Goal: Find specific page/section: Find specific page/section

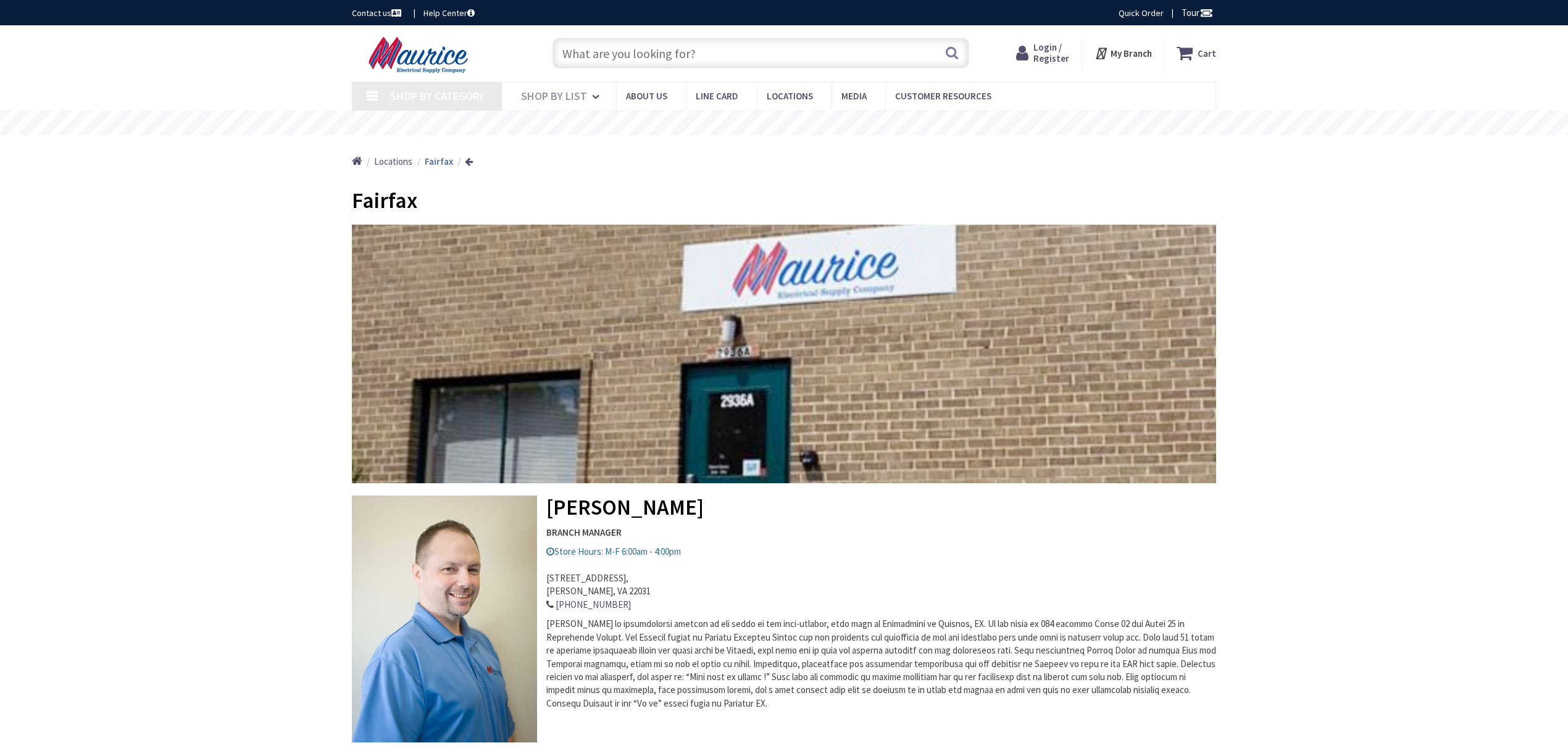
type input "[US_STATE][GEOGRAPHIC_DATA][US_STATE], [GEOGRAPHIC_DATA]"
click at [666, 55] on input "text" at bounding box center [760, 53] width 417 height 31
paste input "BRPMIKCSR"
type input "BRPMIKCSR"
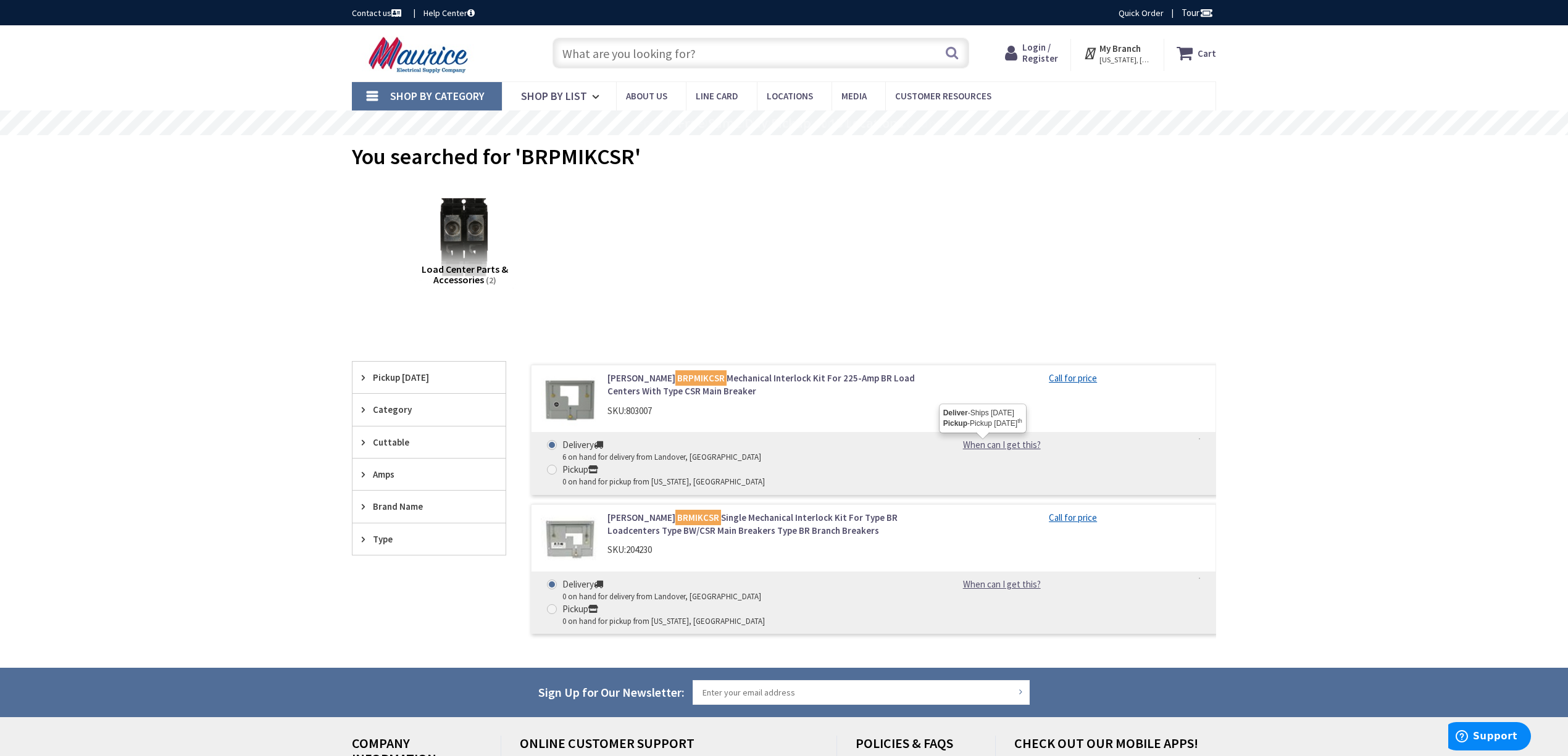
click at [1013, 450] on link "When can I get this?" at bounding box center [1001, 444] width 126 height 13
click at [1015, 450] on link "When can I get this?" at bounding box center [1001, 444] width 126 height 13
click at [1002, 443] on link "When can I get this?" at bounding box center [1001, 444] width 126 height 13
click at [800, 374] on link "Eaton BRPMIKCSR Mechanical Interlock Kit For 225-Amp BR Load Centers With Type …" at bounding box center [765, 385] width 314 height 26
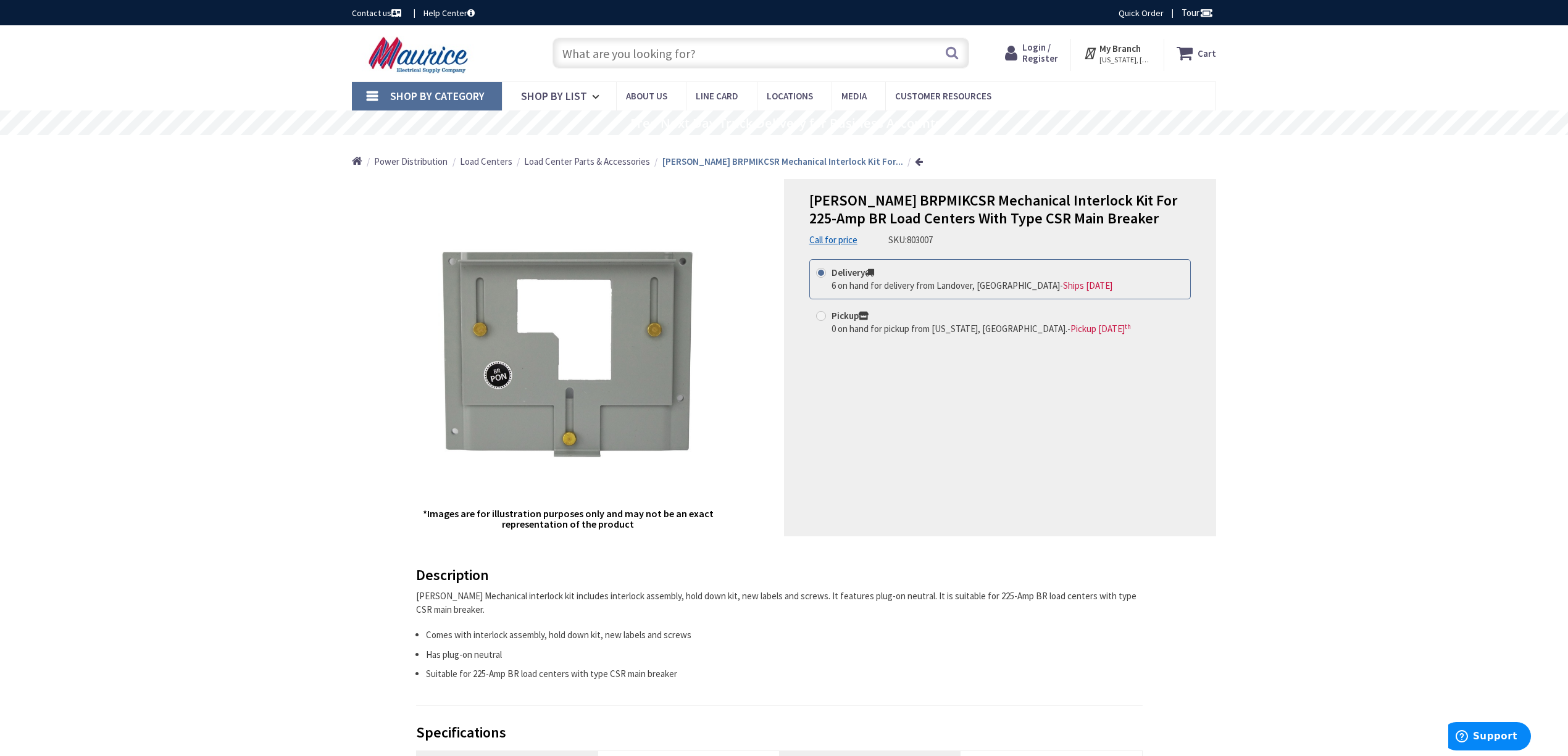
click at [820, 317] on span at bounding box center [820, 315] width 10 height 10
click at [820, 317] on input "Pickup 0 on hand for pickup from Washington, DC. - Pickup Thursday, October 9 th" at bounding box center [823, 315] width 8 height 8
radio input "true"
click at [786, 94] on span "Locations" at bounding box center [789, 96] width 46 height 12
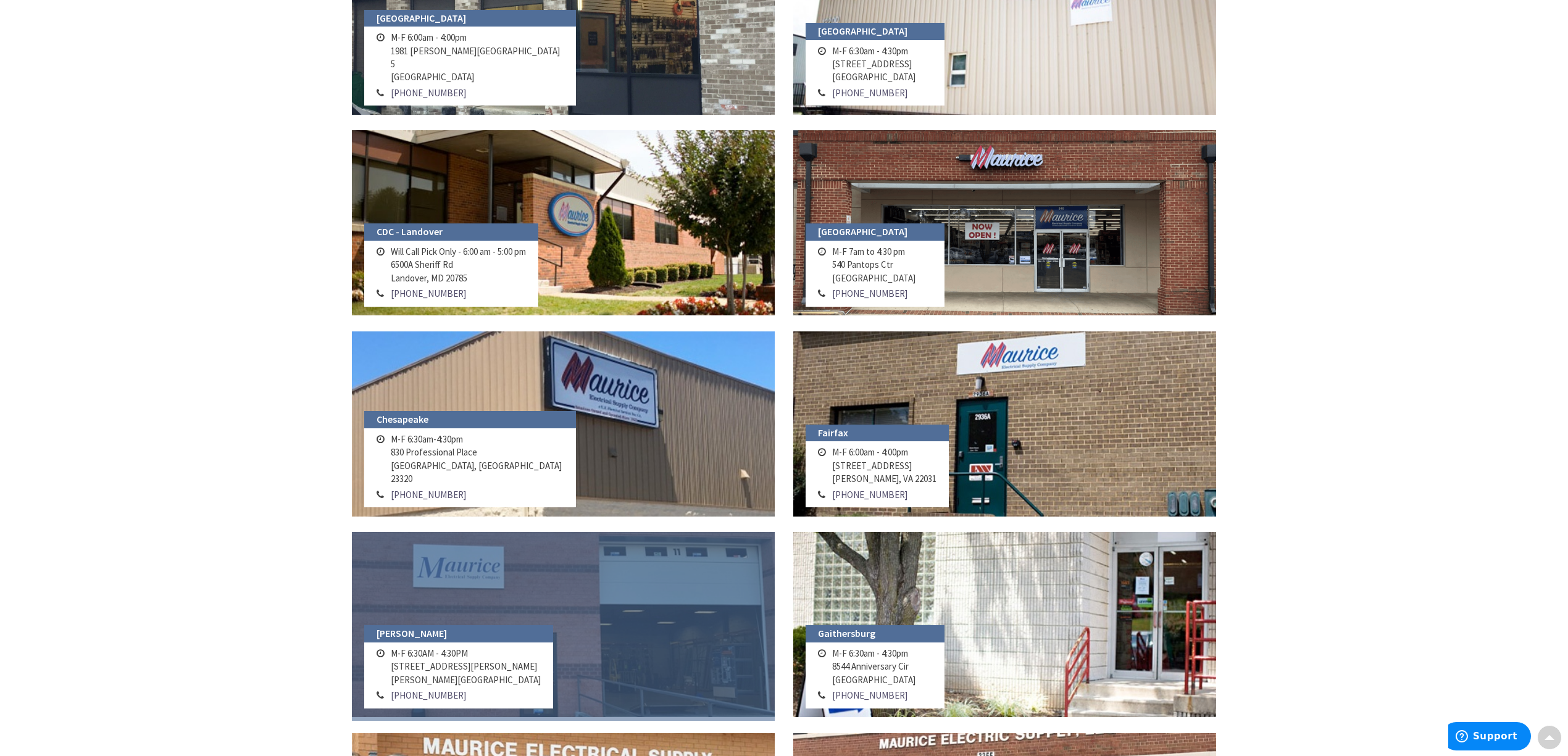
scroll to position [329, 0]
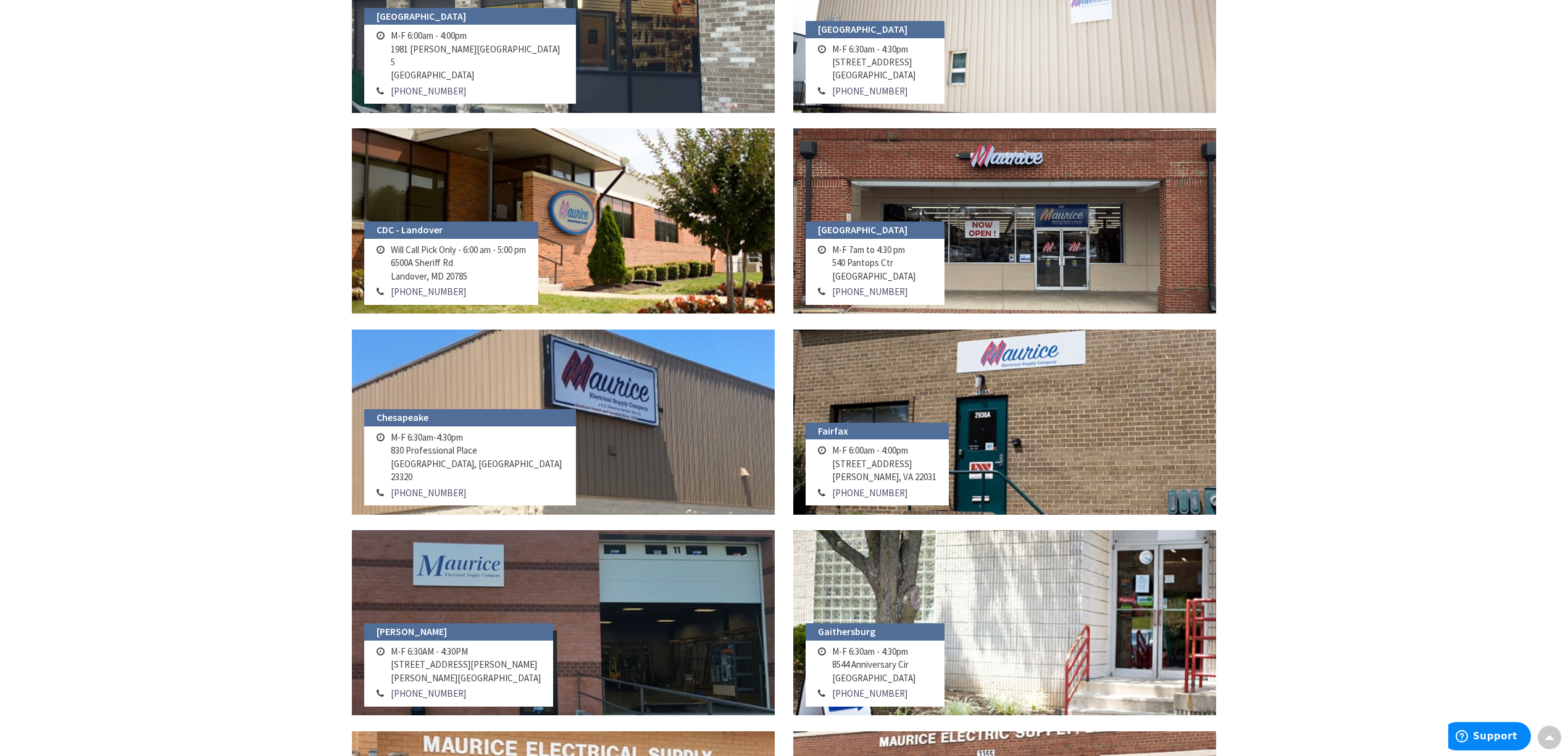
click at [871, 465] on td "M-F 6:00am - 4:00pm 2936-A Prosperity Ave Merrifield, VA 22031" at bounding box center [884, 463] width 110 height 42
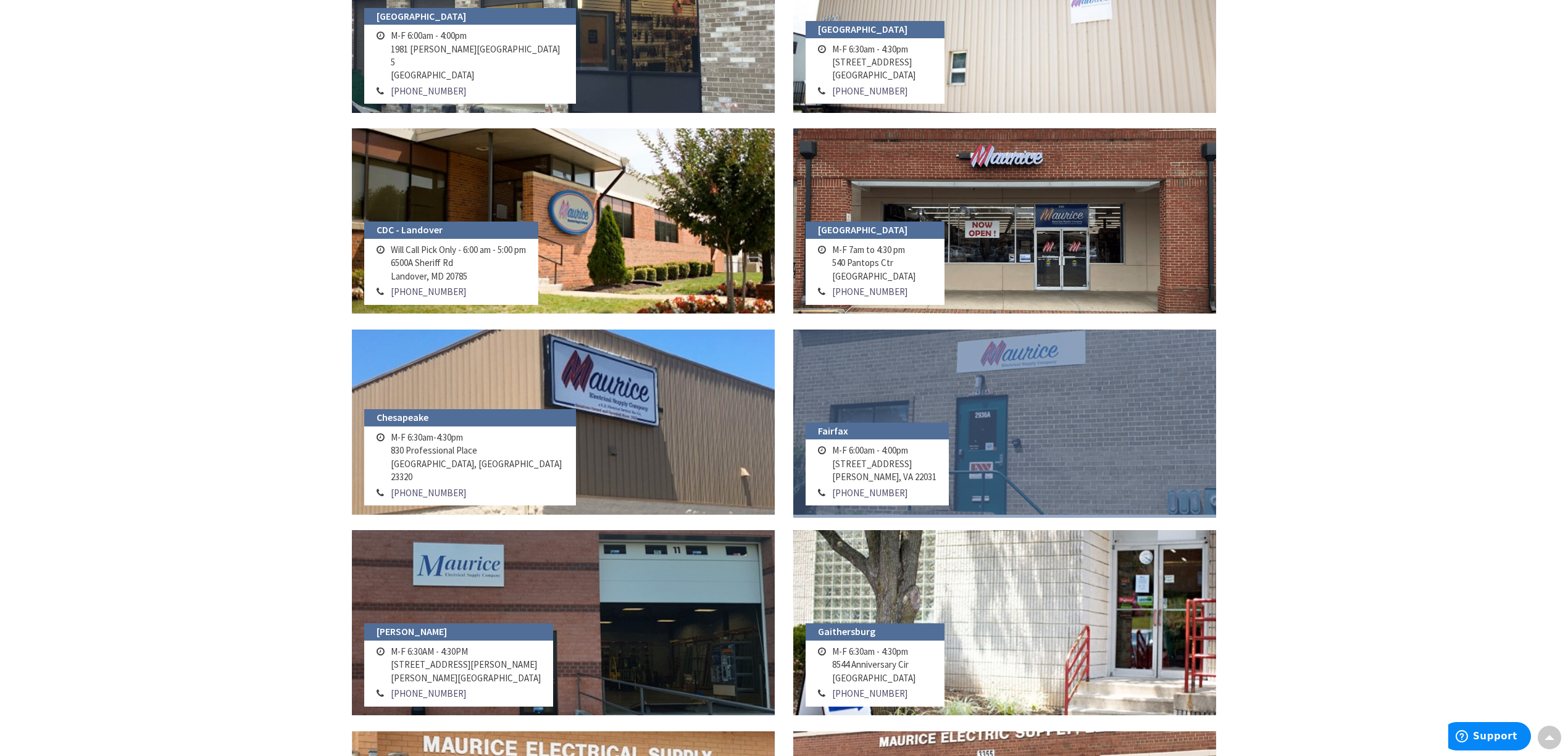
click at [993, 383] on link at bounding box center [1004, 422] width 422 height 185
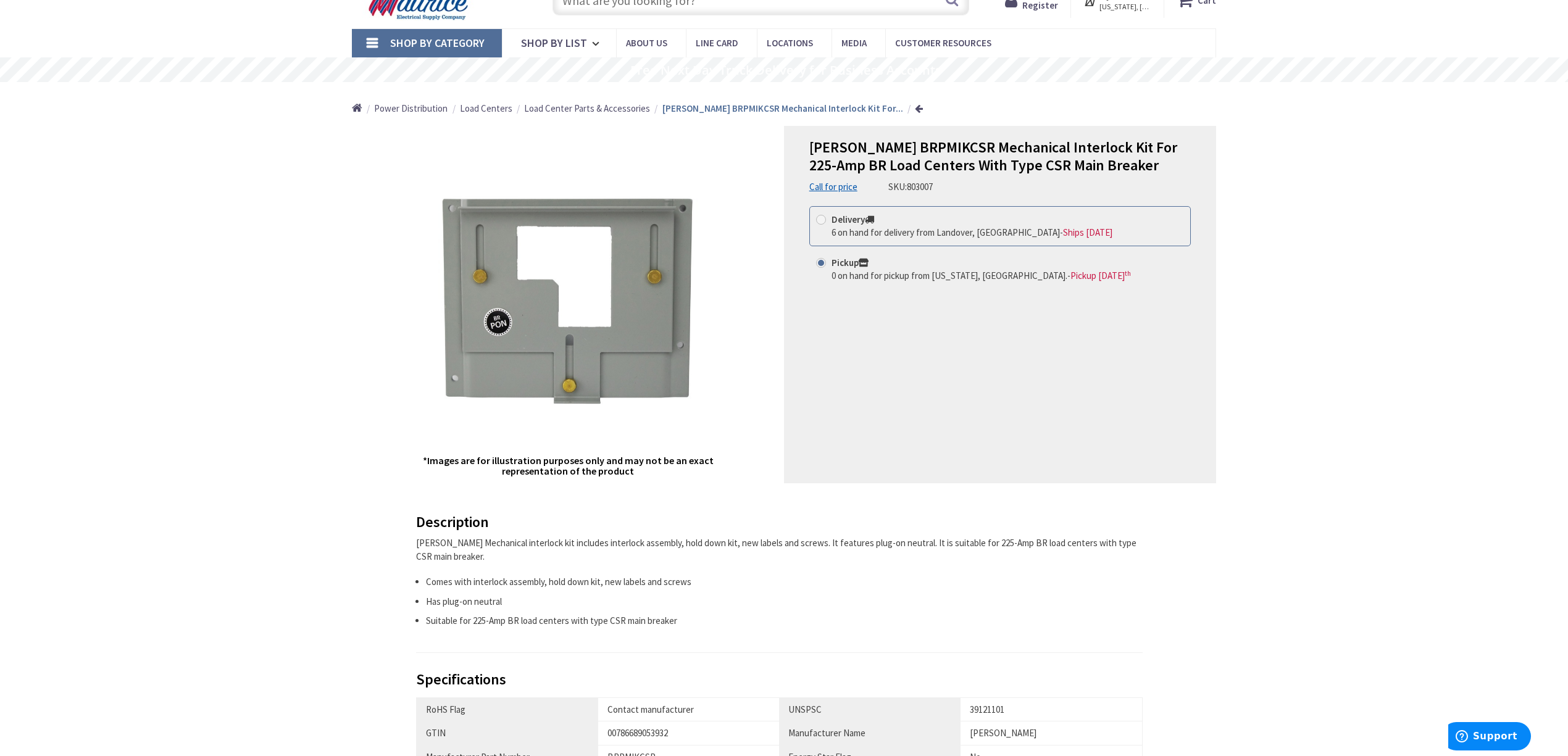
scroll to position [82, 0]
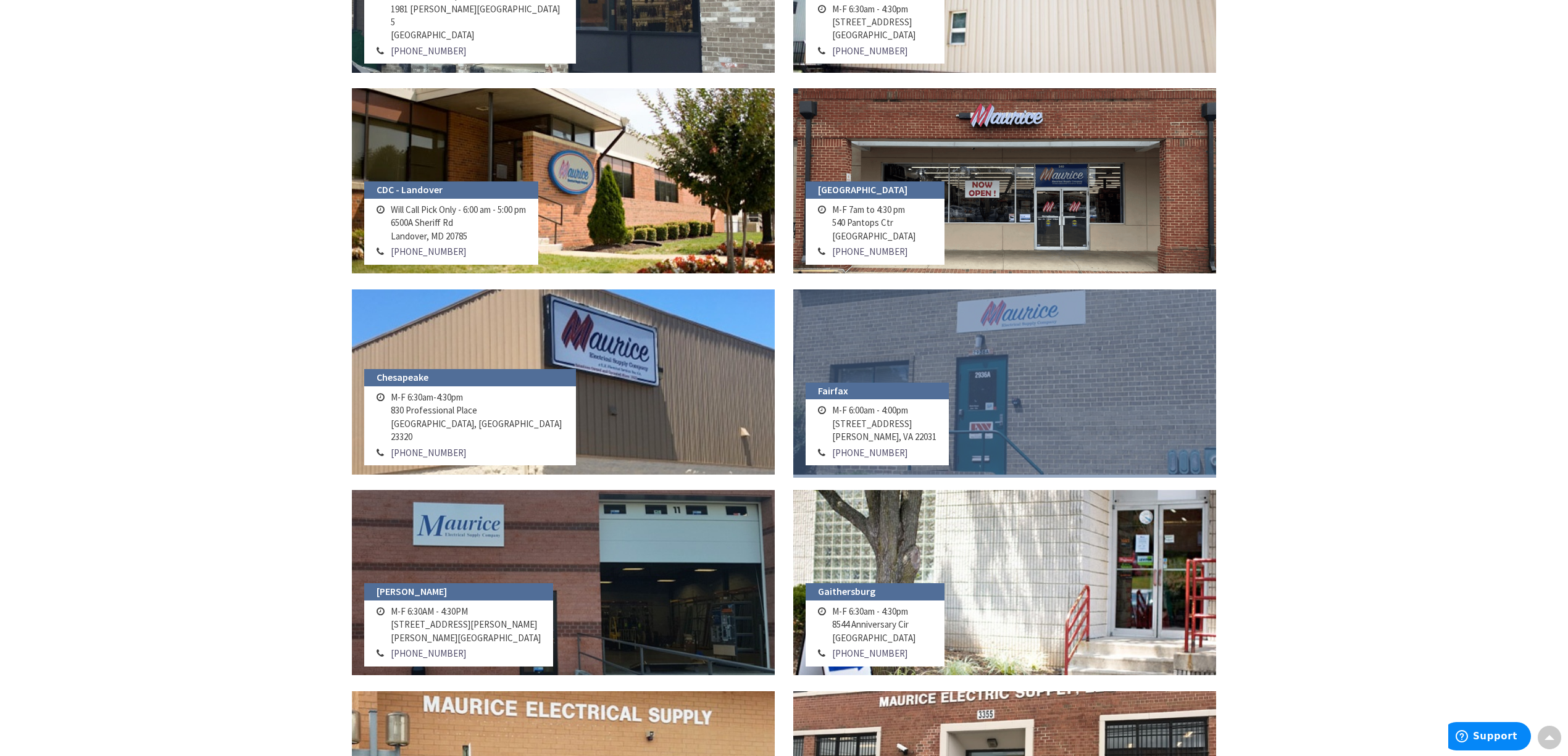
click at [964, 376] on link at bounding box center [1004, 382] width 422 height 185
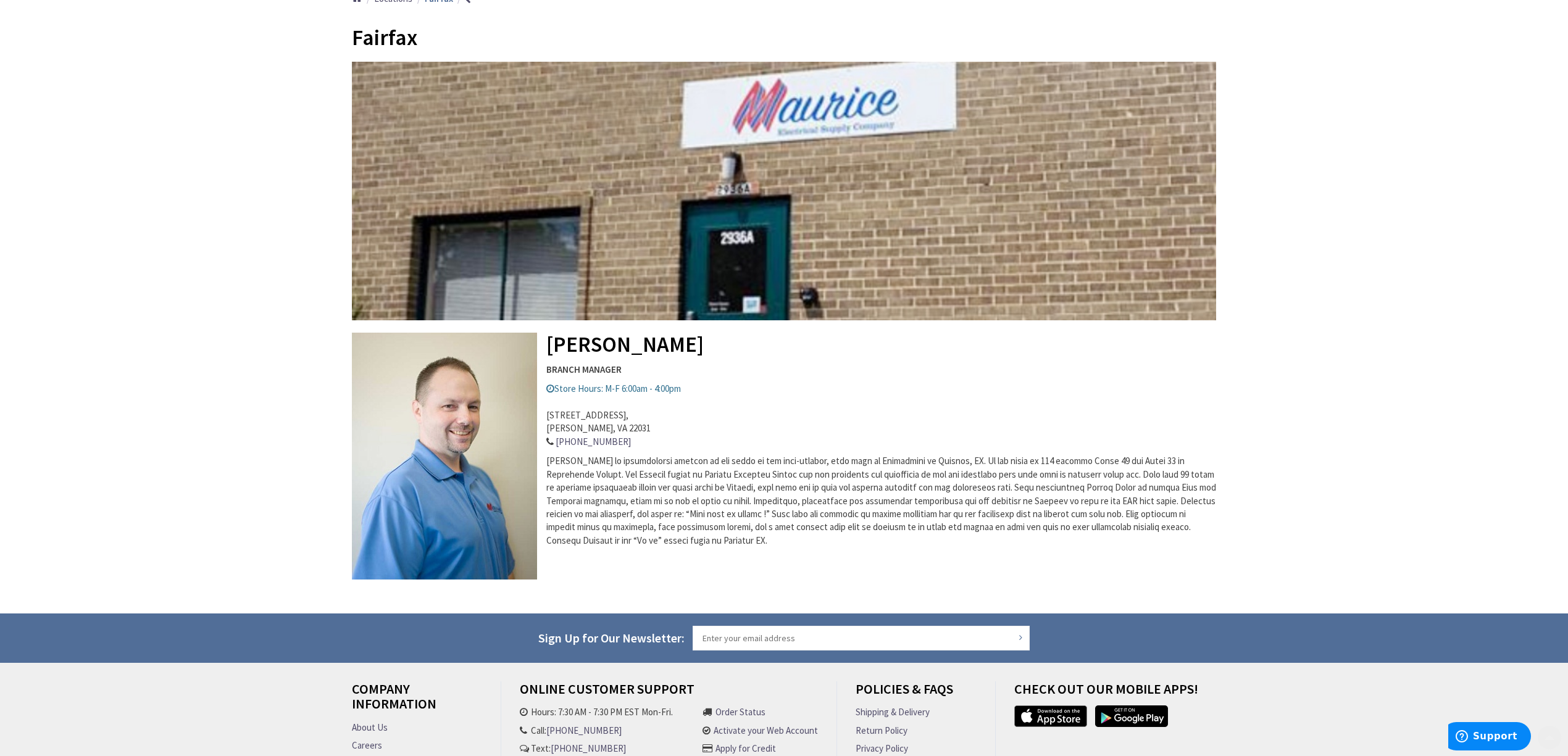
scroll to position [164, 0]
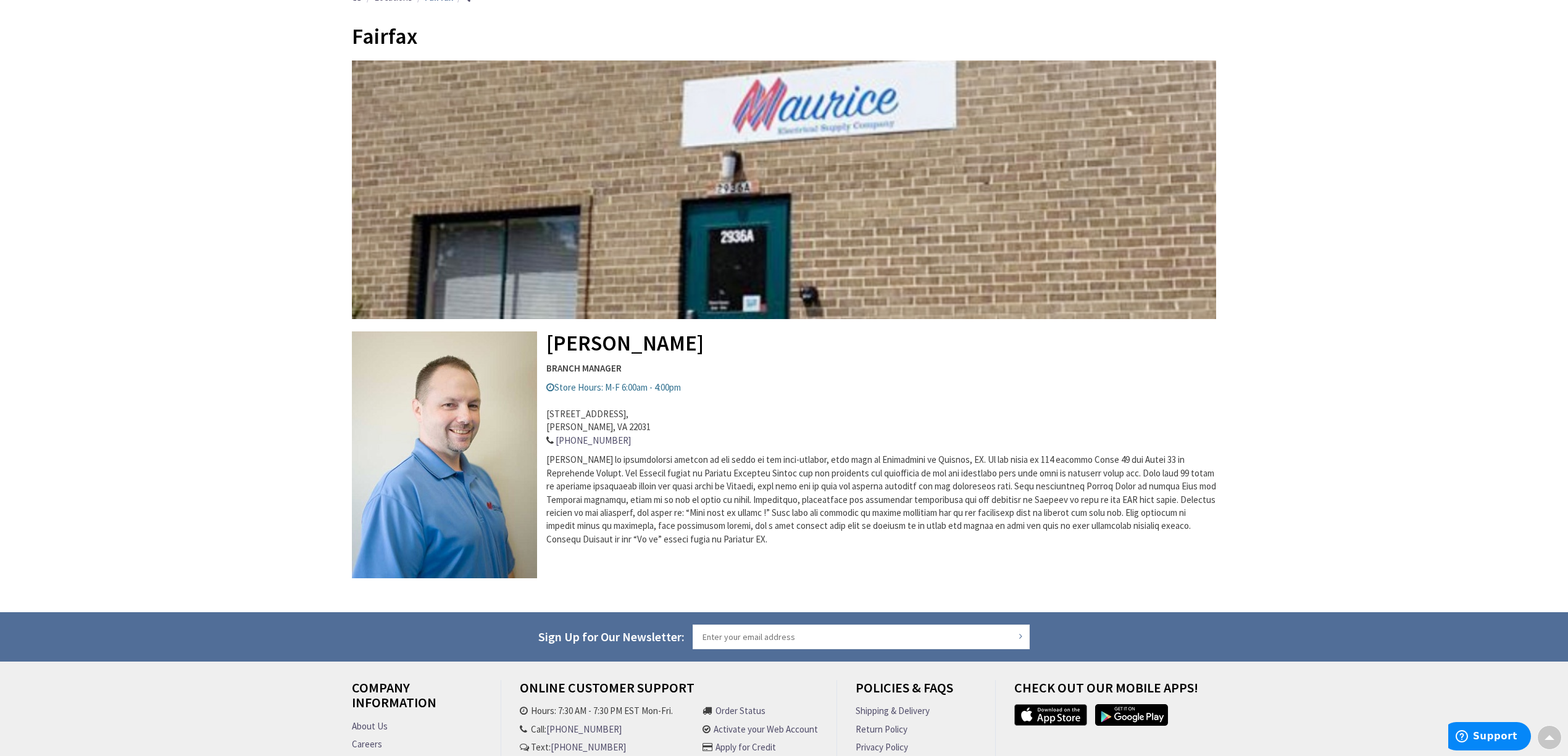
drag, startPoint x: 546, startPoint y: 413, endPoint x: 640, endPoint y: 413, distance: 94.0
click at [640, 413] on address "2936-A Prosperity Ave, Merrifield, VA 22031 703-208-7422" at bounding box center [784, 421] width 864 height 53
click at [641, 413] on address "2936-A Prosperity Ave, Merrifield, VA 22031 703-208-7422" at bounding box center [784, 421] width 864 height 53
drag, startPoint x: 546, startPoint y: 415, endPoint x: 633, endPoint y: 415, distance: 87.0
click at [633, 415] on address "2936-A Prosperity Ave, Merrifield, VA 22031 703-208-7422" at bounding box center [784, 421] width 864 height 53
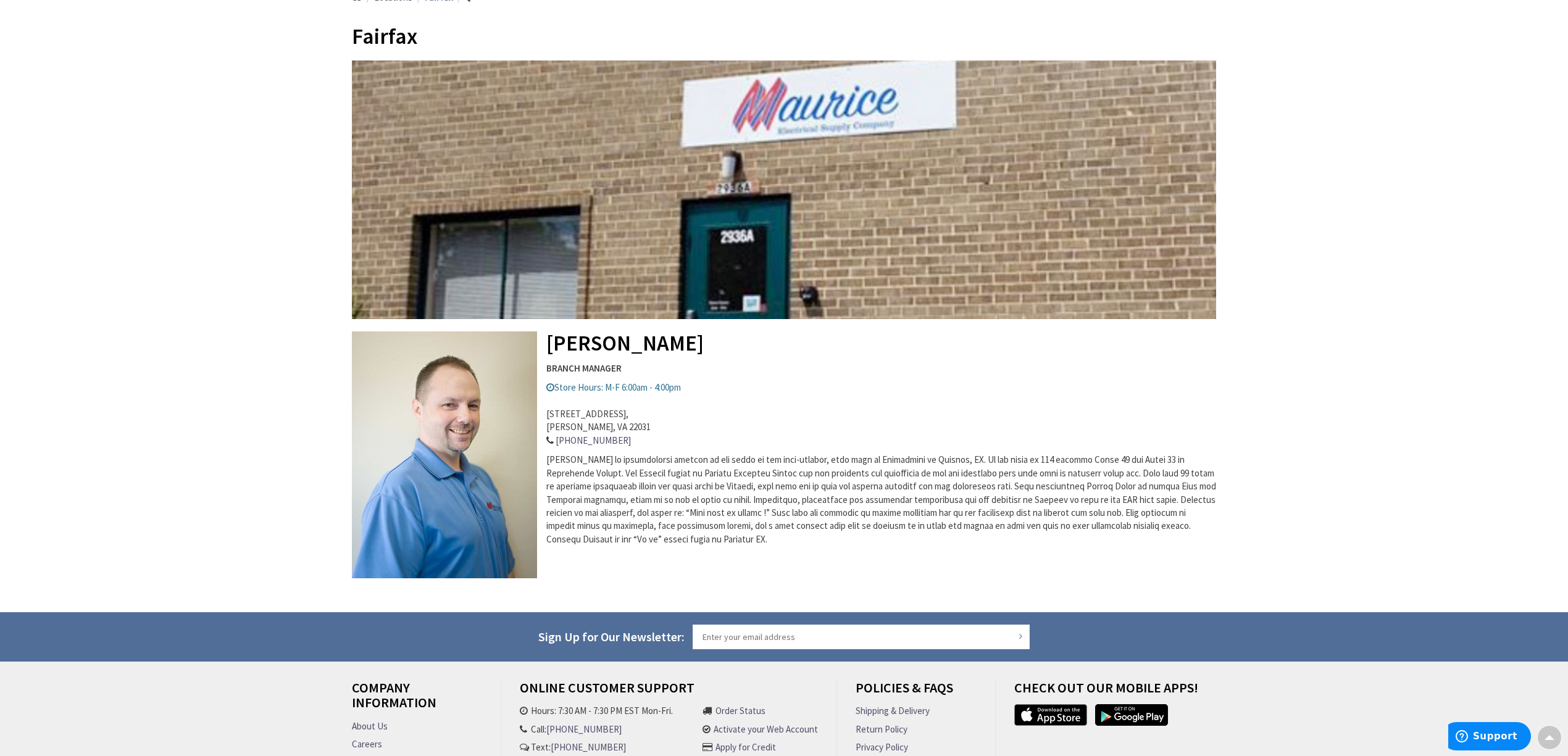
click at [627, 462] on span "Maurice Fairfax" at bounding box center [880, 499] width 669 height 91
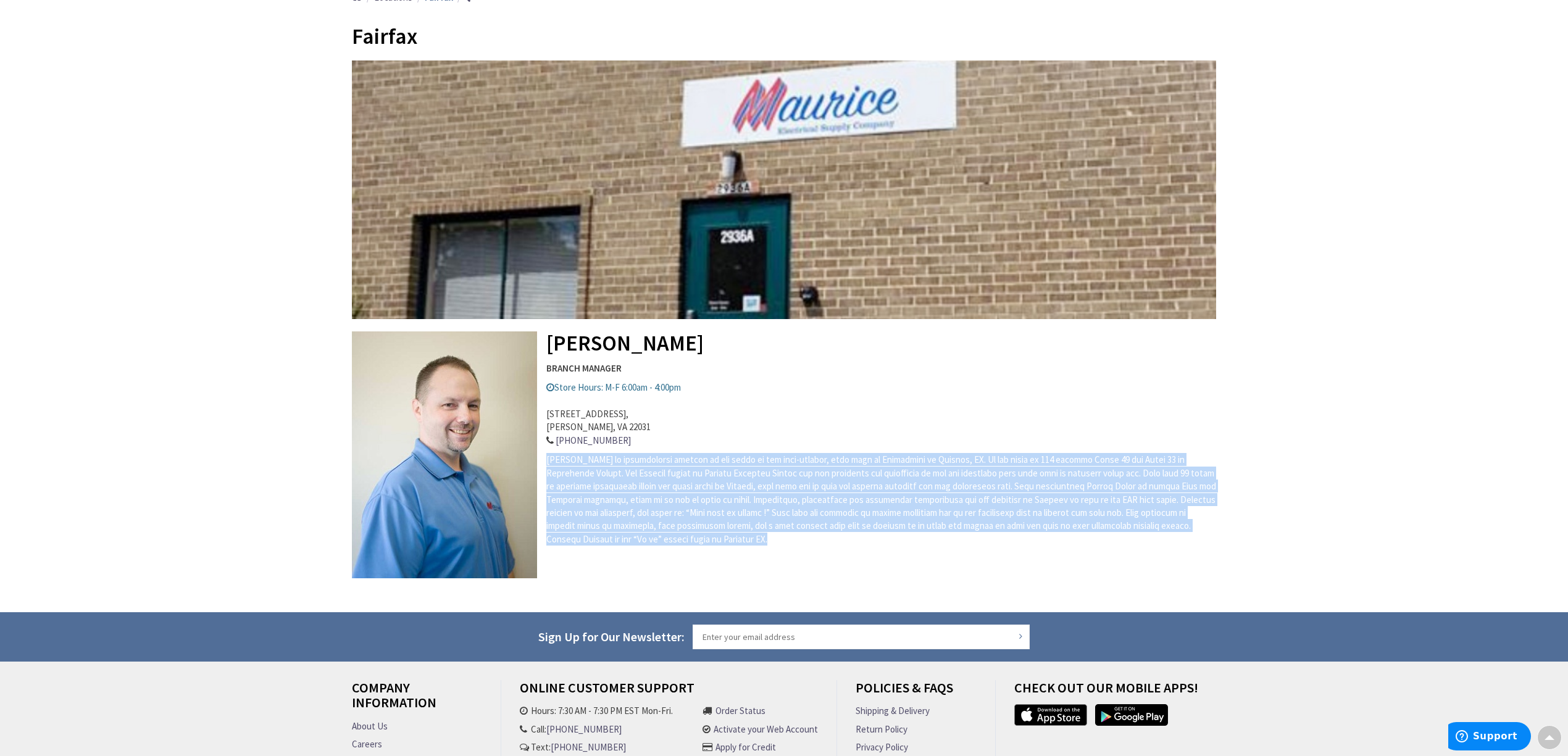
drag, startPoint x: 547, startPoint y: 459, endPoint x: 783, endPoint y: 539, distance: 249.2
click at [783, 539] on p "Maurice Fairfax" at bounding box center [784, 500] width 864 height 93
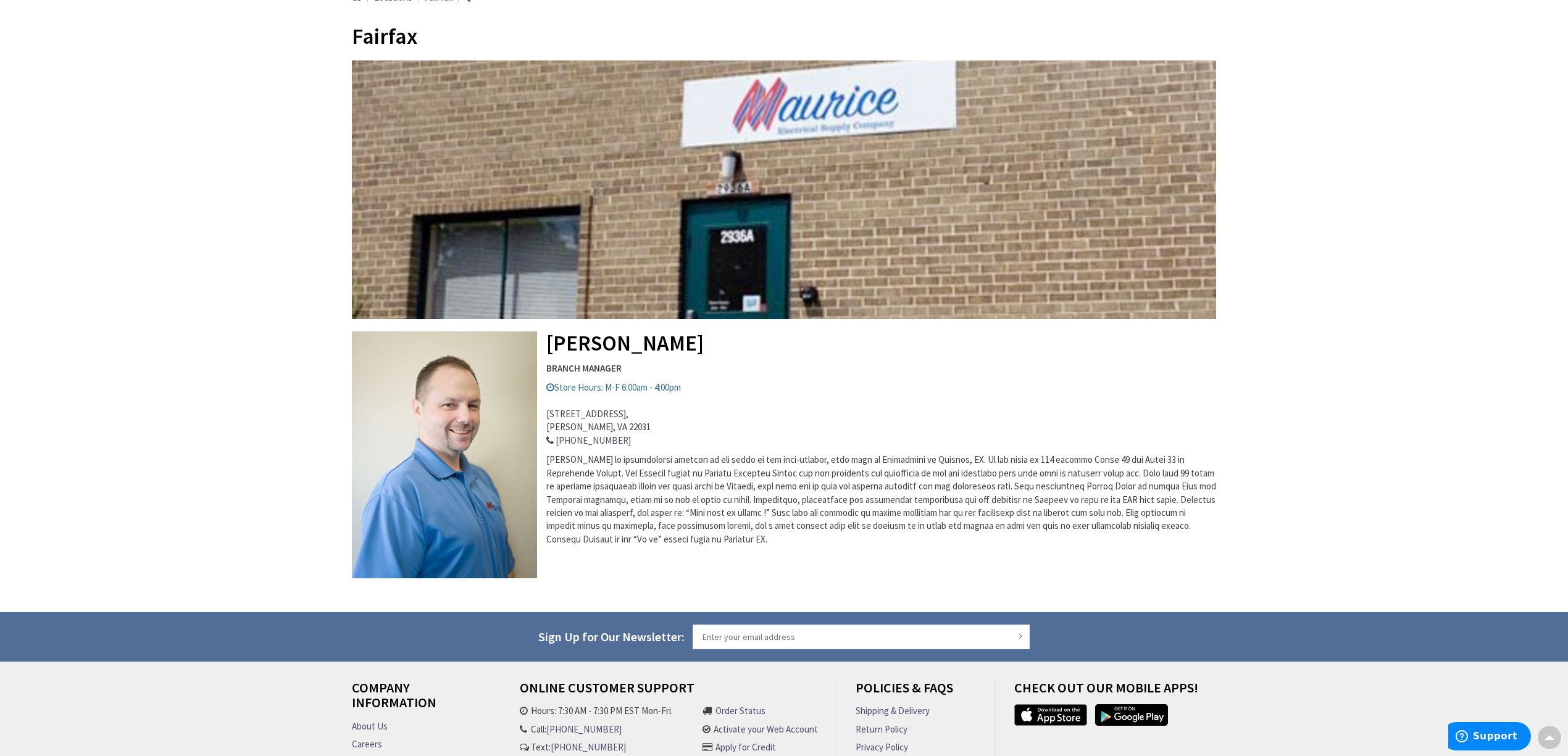
click at [777, 24] on h1 "Fairfax" at bounding box center [784, 37] width 864 height 25
drag, startPoint x: 964, startPoint y: 458, endPoint x: 1035, endPoint y: 460, distance: 71.0
click at [1035, 460] on span "Maurice Fairfax" at bounding box center [880, 499] width 669 height 91
drag, startPoint x: 1173, startPoint y: 460, endPoint x: 1211, endPoint y: 460, distance: 38.0
click at [1211, 460] on span "Maurice Fairfax" at bounding box center [880, 499] width 669 height 91
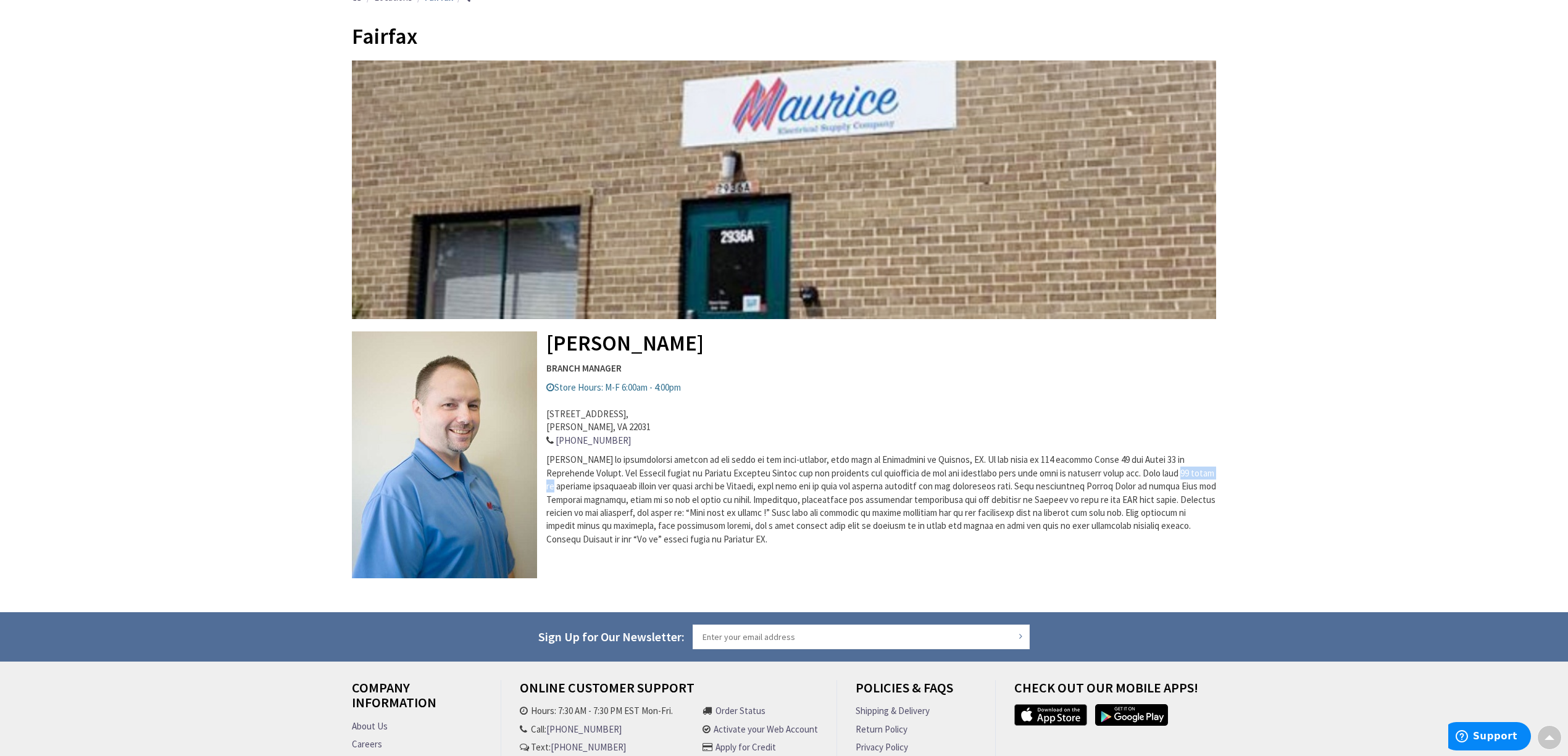
drag, startPoint x: 1190, startPoint y: 472, endPoint x: 1151, endPoint y: 475, distance: 39.1
click at [1151, 475] on p "Maurice Fairfax" at bounding box center [784, 500] width 864 height 93
drag, startPoint x: 1112, startPoint y: 472, endPoint x: 1146, endPoint y: 475, distance: 34.1
click at [1146, 475] on span "Maurice Fairfax" at bounding box center [880, 499] width 669 height 91
drag, startPoint x: 1151, startPoint y: 475, endPoint x: 1193, endPoint y: 476, distance: 42.0
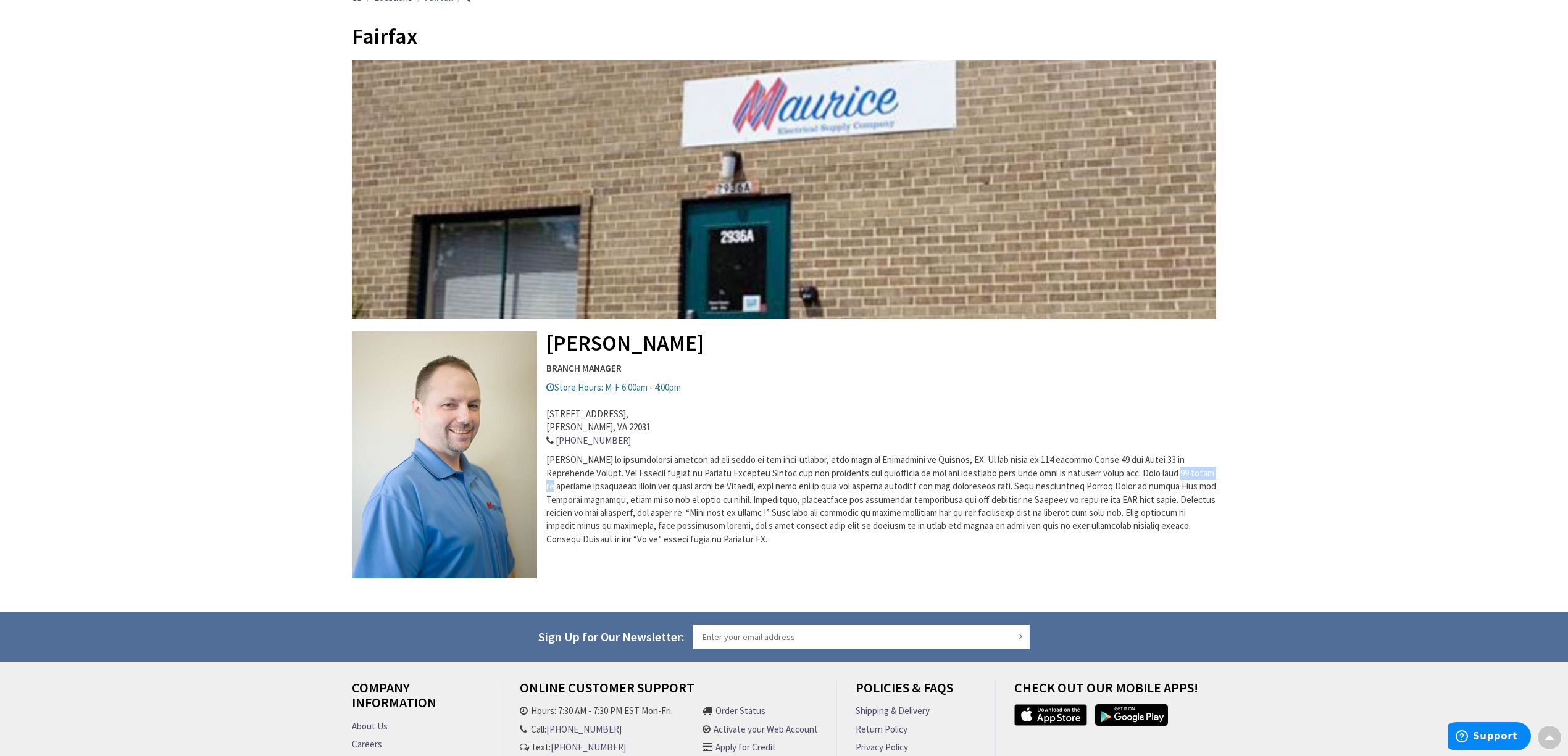
click at [1193, 476] on p "Maurice Fairfax" at bounding box center [784, 500] width 864 height 93
drag, startPoint x: 546, startPoint y: 487, endPoint x: 746, endPoint y: 486, distance: 200.0
click at [746, 486] on span "Maurice Fairfax" at bounding box center [880, 499] width 669 height 91
drag, startPoint x: 752, startPoint y: 486, endPoint x: 1004, endPoint y: 490, distance: 252.0
click at [1004, 490] on span "Maurice Fairfax" at bounding box center [880, 499] width 669 height 91
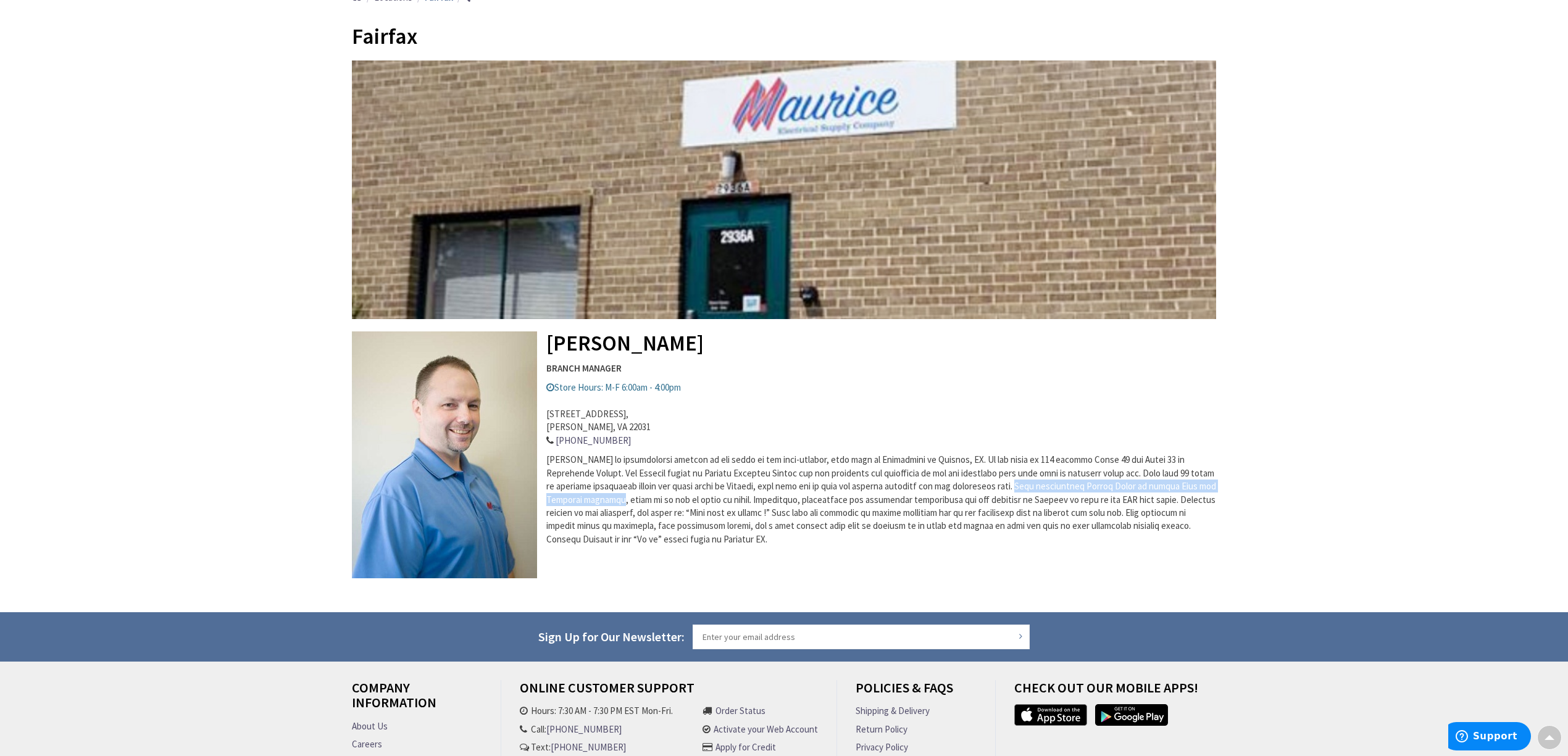
drag, startPoint x: 1005, startPoint y: 488, endPoint x: 611, endPoint y: 497, distance: 394.1
click at [611, 497] on span "Maurice Fairfax" at bounding box center [880, 499] width 669 height 91
